Goal: Entertainment & Leisure: Consume media (video, audio)

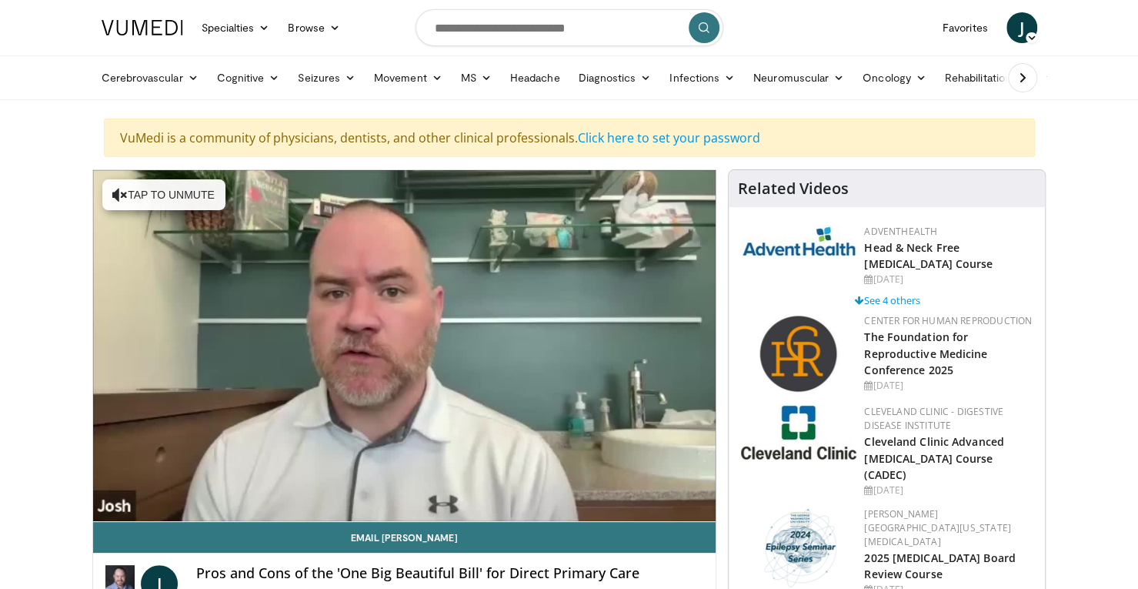
click at [145, 521] on span "Video Player" at bounding box center [139, 536] width 31 height 31
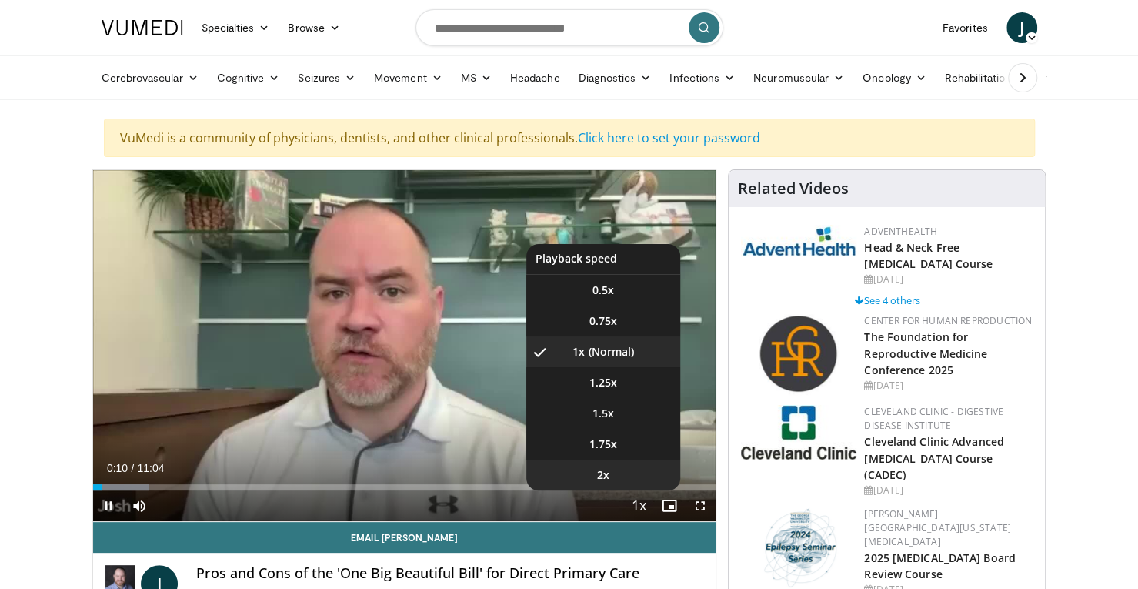
click at [605, 473] on span "2x" at bounding box center [603, 474] width 12 height 15
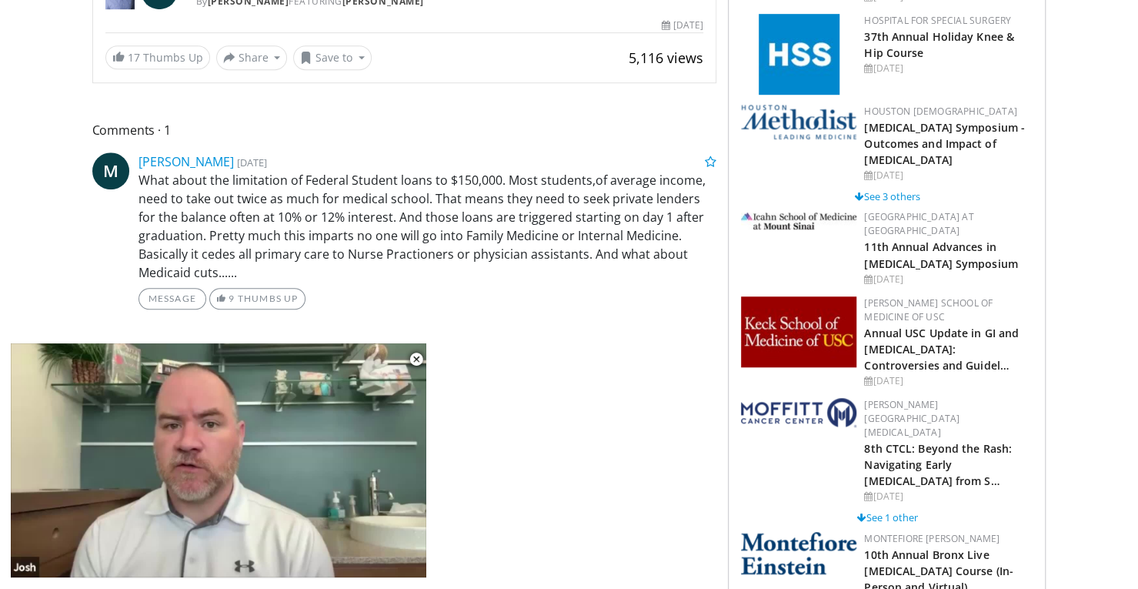
scroll to position [568, 0]
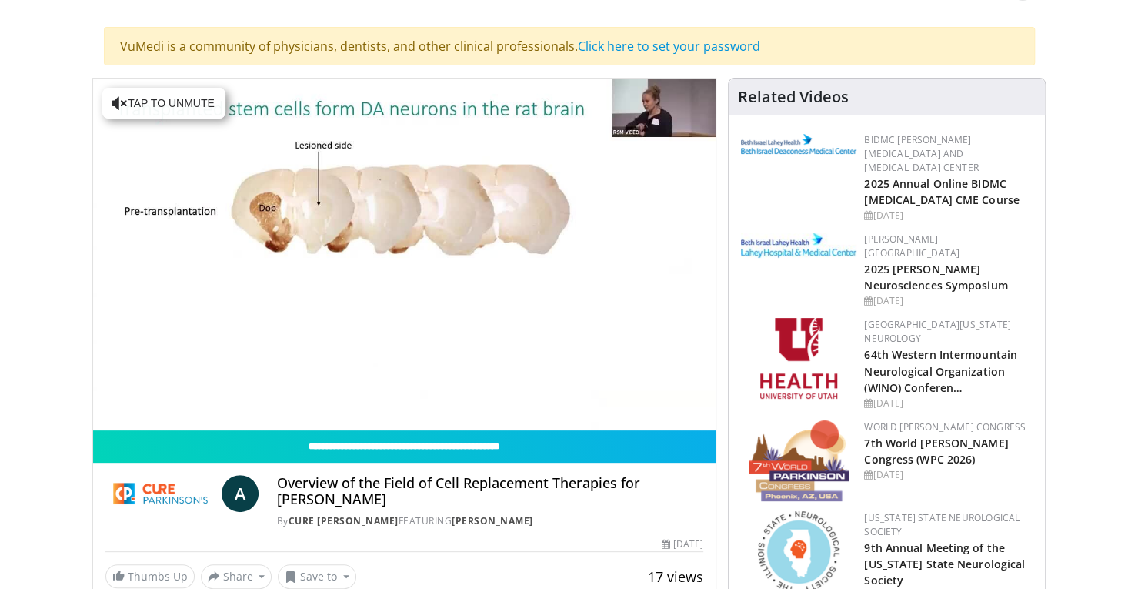
scroll to position [75, 0]
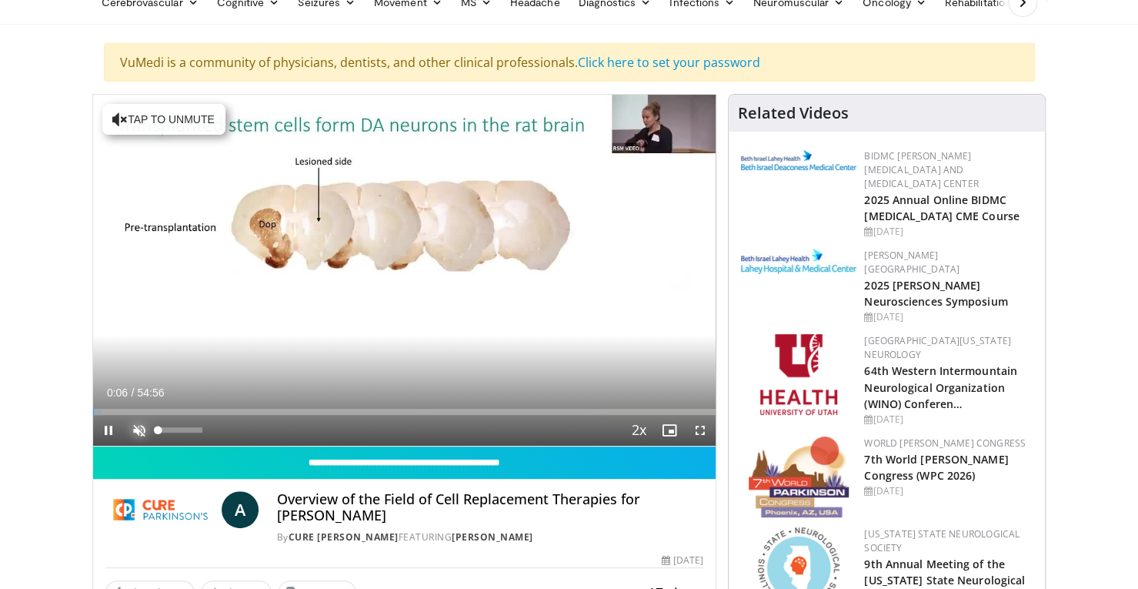
click at [142, 431] on span "Video Player" at bounding box center [139, 430] width 31 height 31
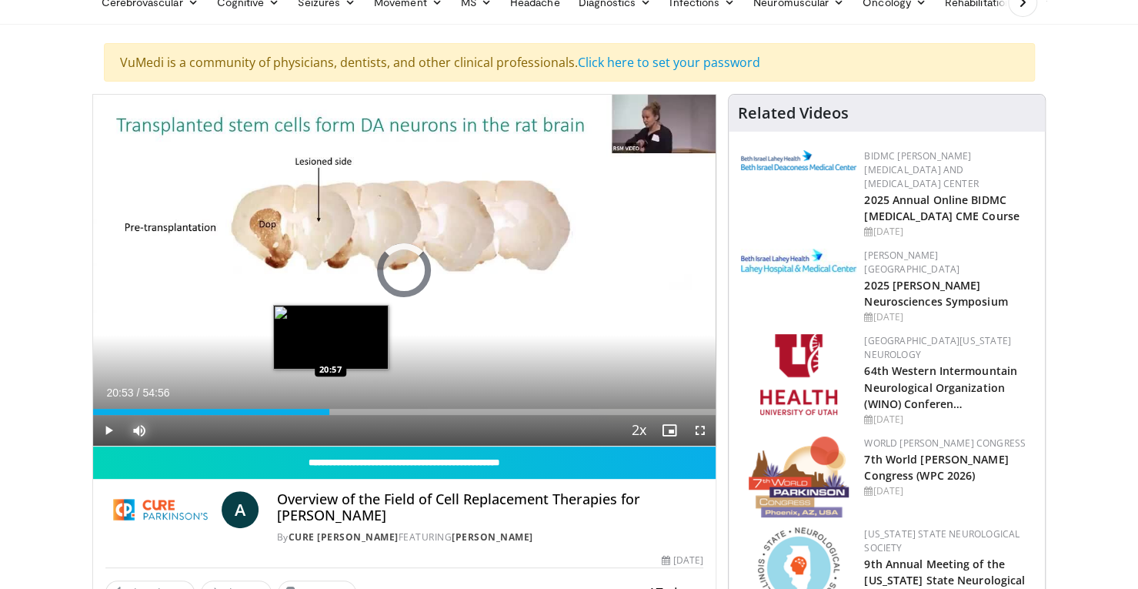
click at [329, 409] on div "Loaded : 0.00% 20:53 20:57" at bounding box center [404, 412] width 623 height 6
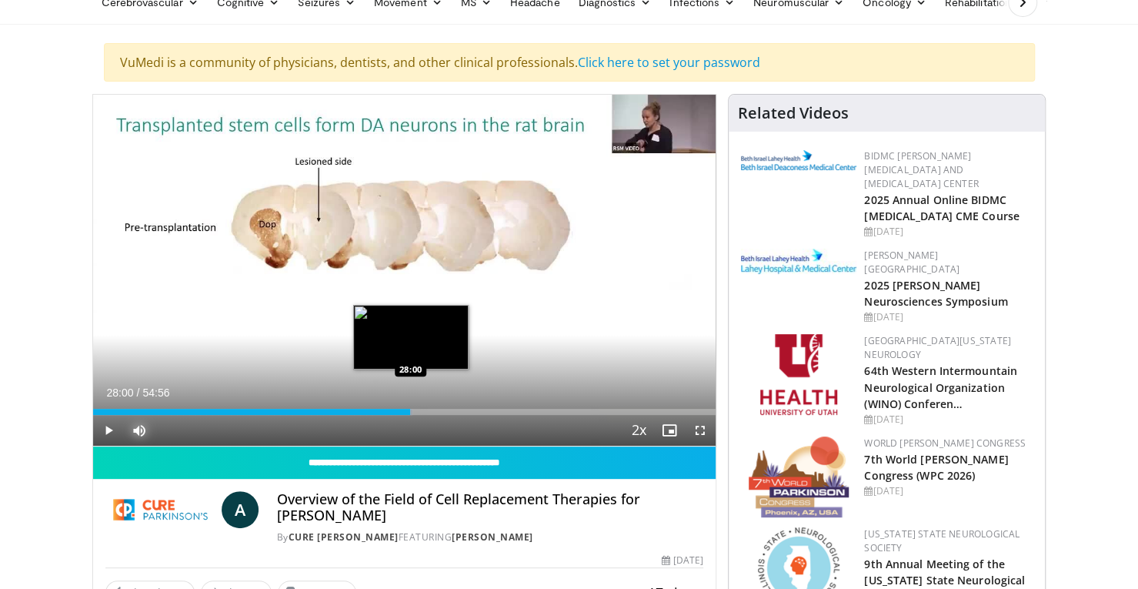
click at [409, 409] on div "Loaded : 51.27% 28:00 28:00" at bounding box center [404, 412] width 623 height 6
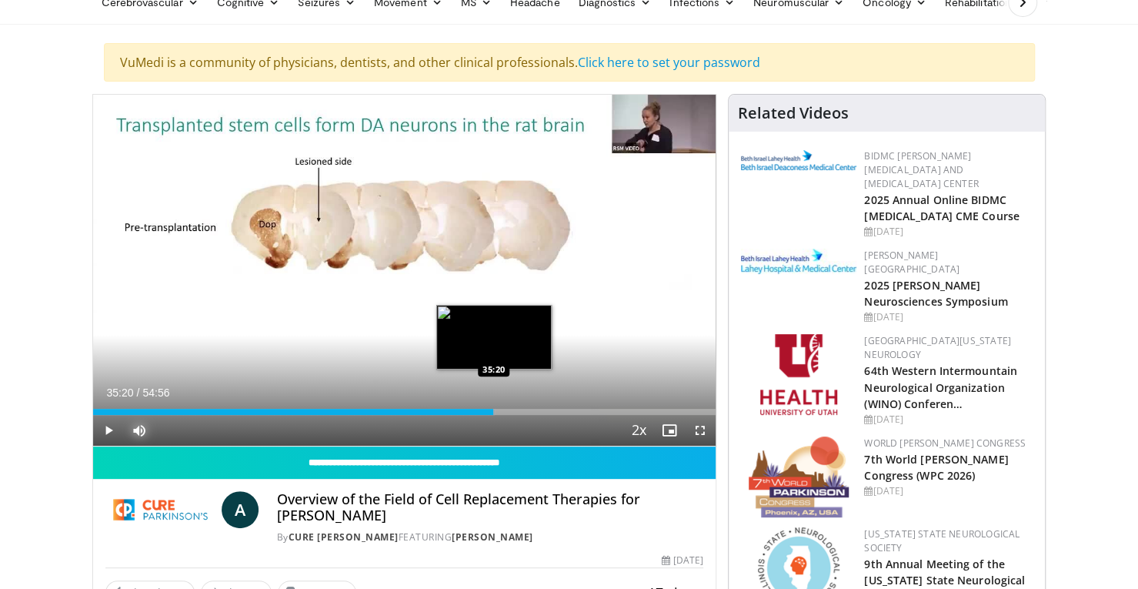
click at [493, 409] on div "Loaded : 64.52% 35:20 35:20" at bounding box center [404, 412] width 623 height 6
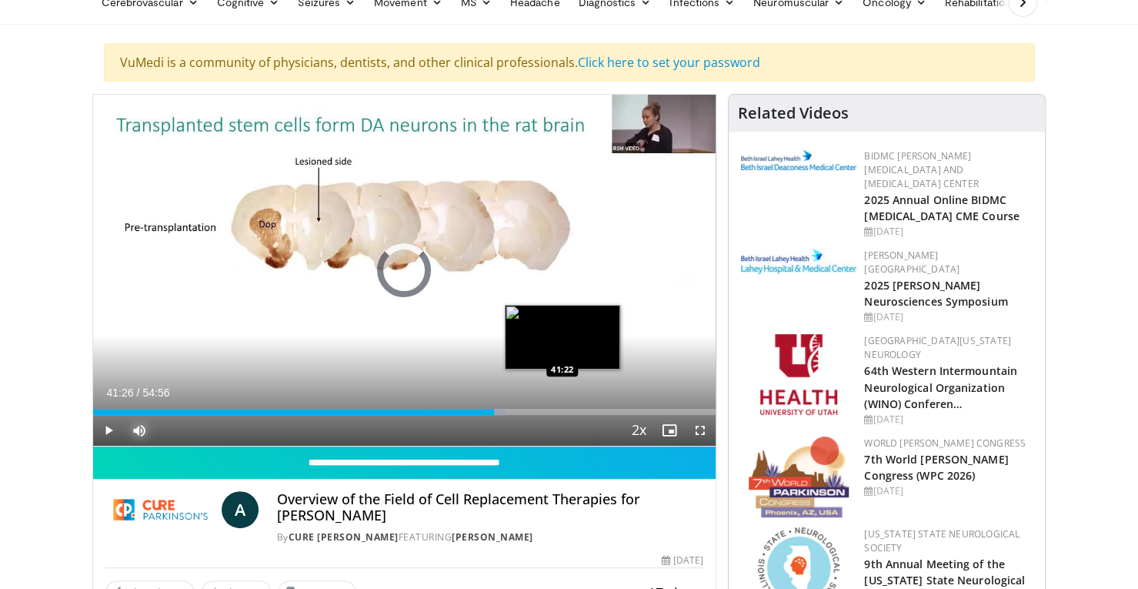
click at [562, 409] on div "Loaded : 66.34% 35:23 41:22" at bounding box center [404, 412] width 623 height 6
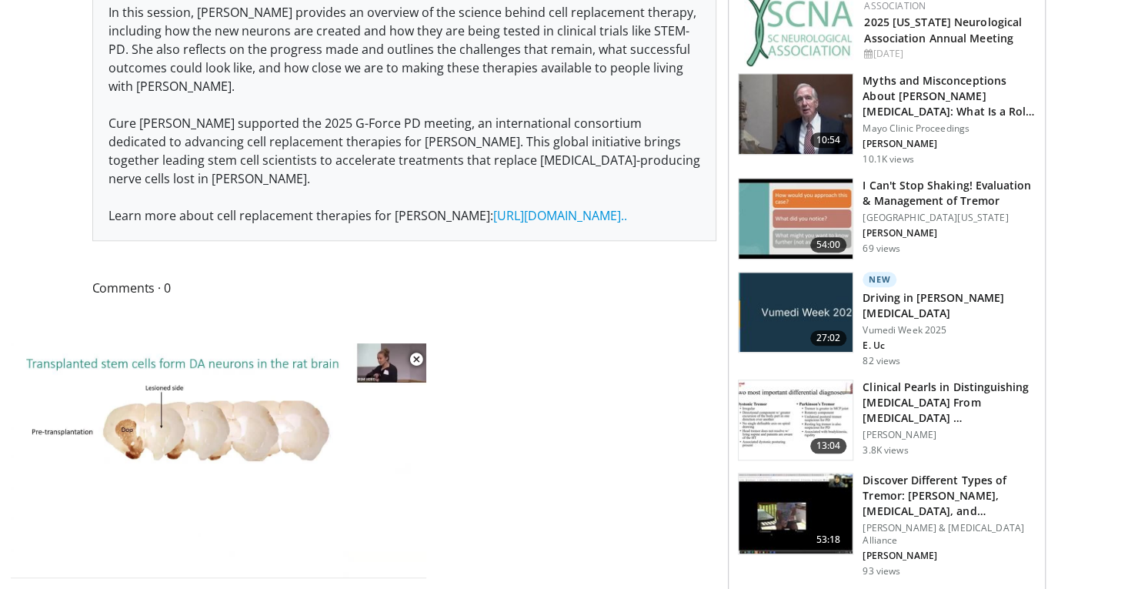
scroll to position [722, 0]
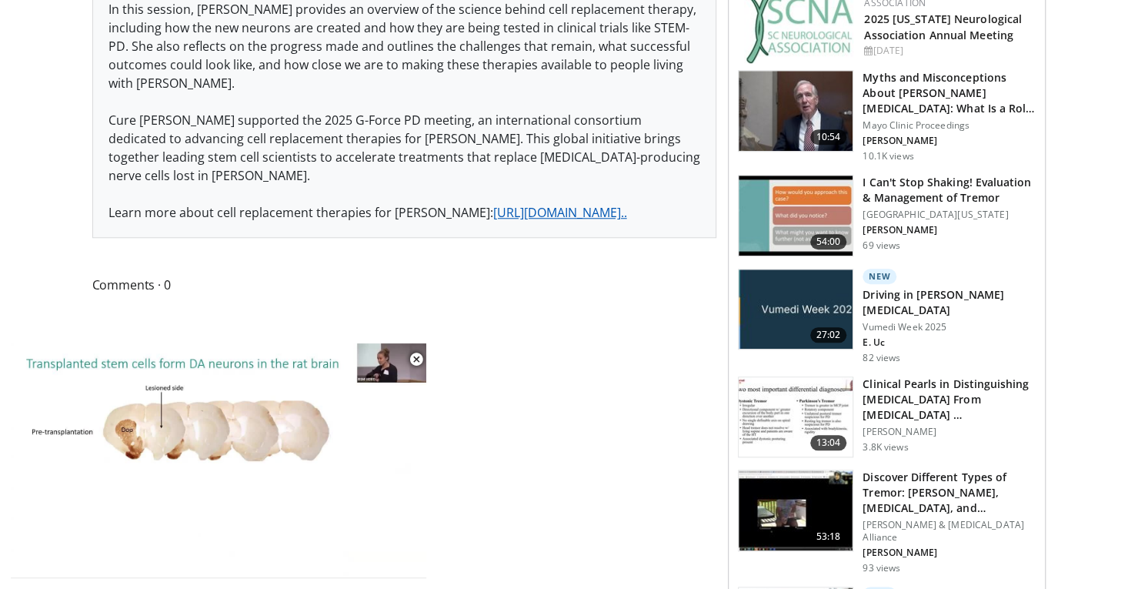
click at [525, 204] on link "https://cureparkinsons.org.uk/about-p..." at bounding box center [560, 212] width 134 height 17
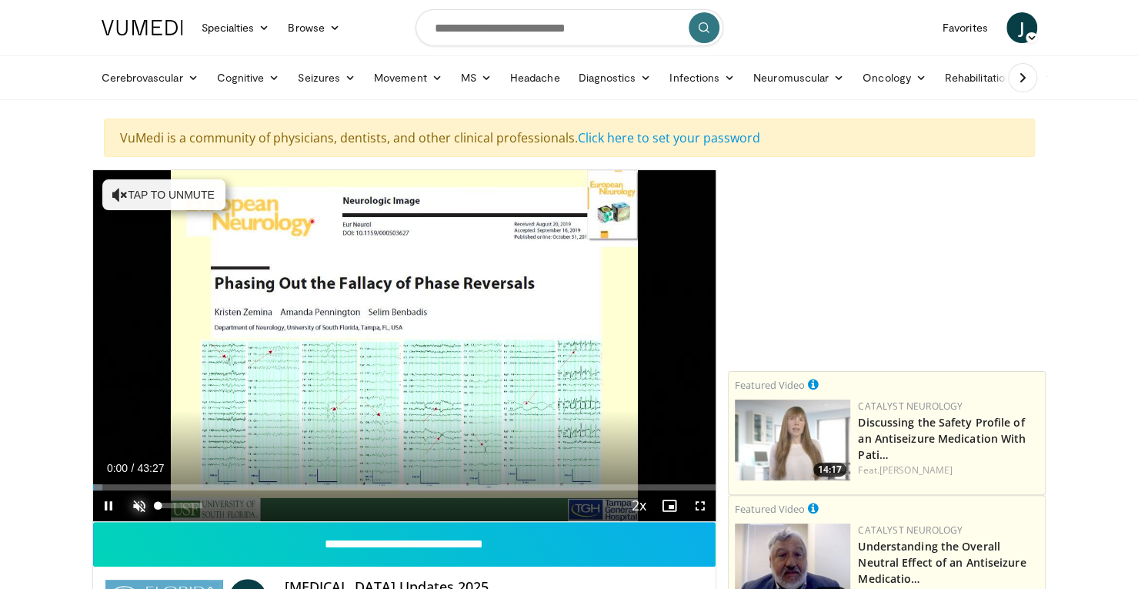
click at [140, 499] on span "Video Player" at bounding box center [139, 505] width 31 height 31
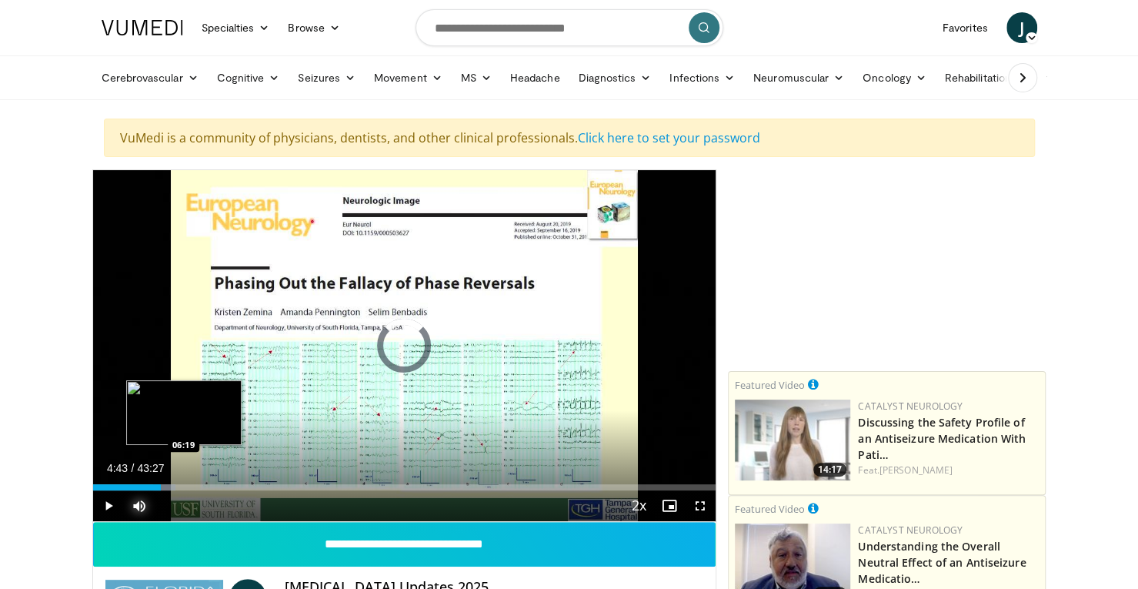
click at [183, 486] on div "Loaded : 13.31% 04:43 06:19" at bounding box center [404, 487] width 623 height 6
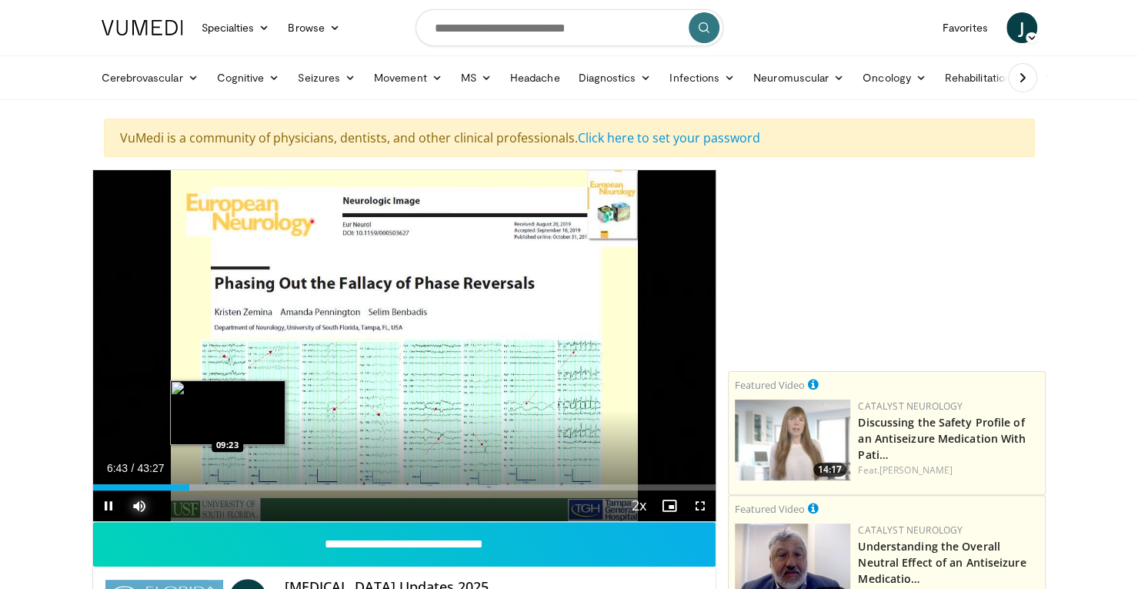
click at [227, 486] on div "Loaded : 17.88% 06:44 09:23" at bounding box center [404, 487] width 623 height 6
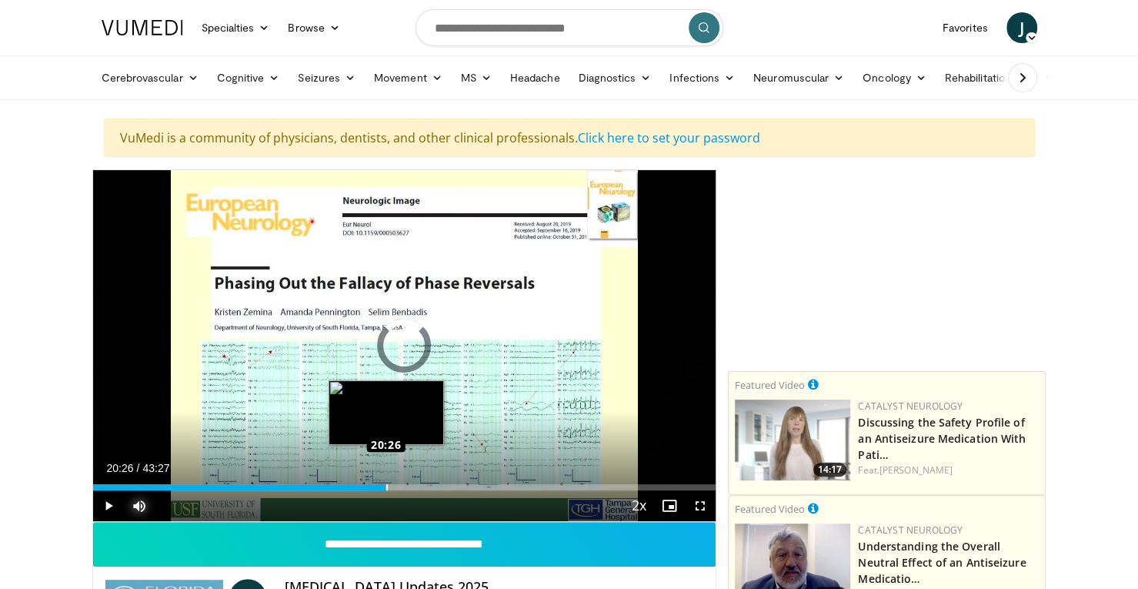
click at [385, 484] on div "Loaded : 44.11% 20:26 20:26" at bounding box center [404, 487] width 623 height 6
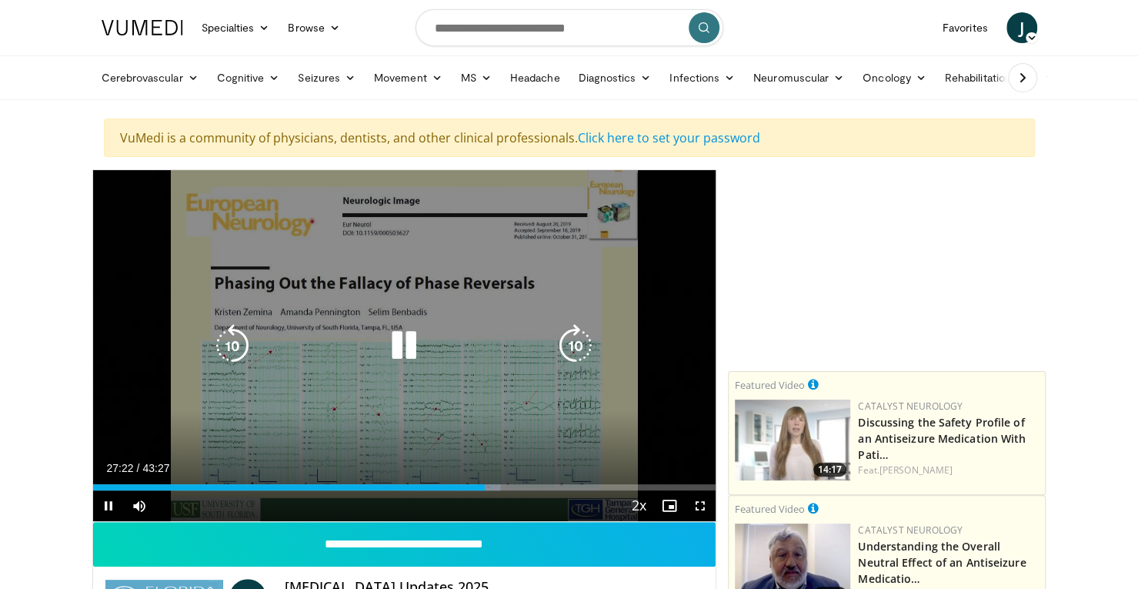
click at [399, 338] on icon "Video Player" at bounding box center [403, 345] width 43 height 43
click at [406, 339] on icon "Video Player" at bounding box center [403, 345] width 43 height 43
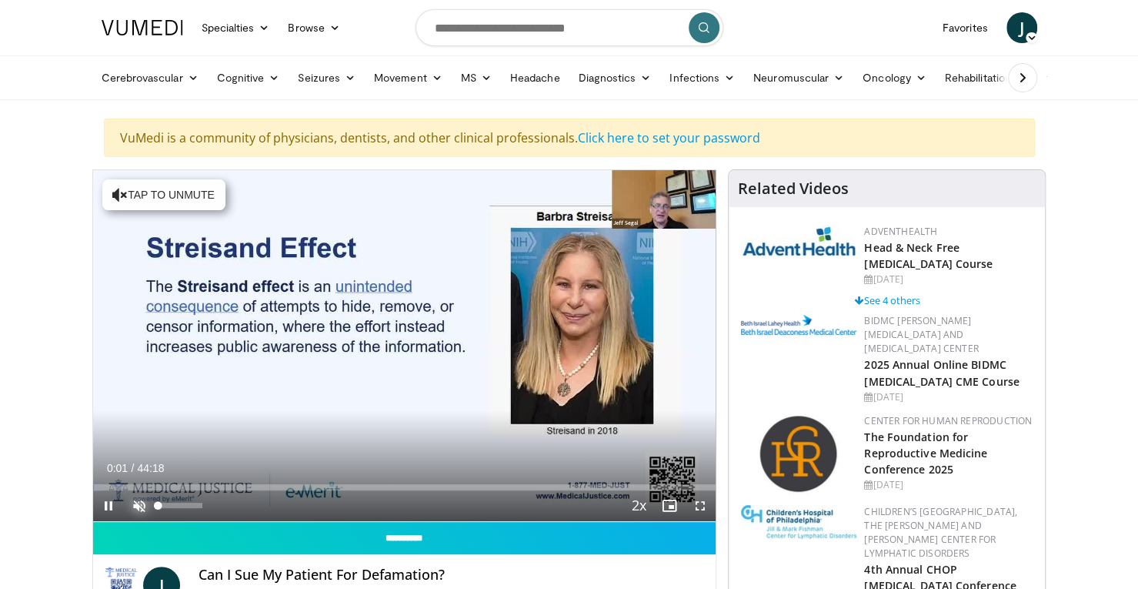
click at [144, 496] on span "Video Player" at bounding box center [139, 505] width 31 height 31
